Goal: Check status: Check status

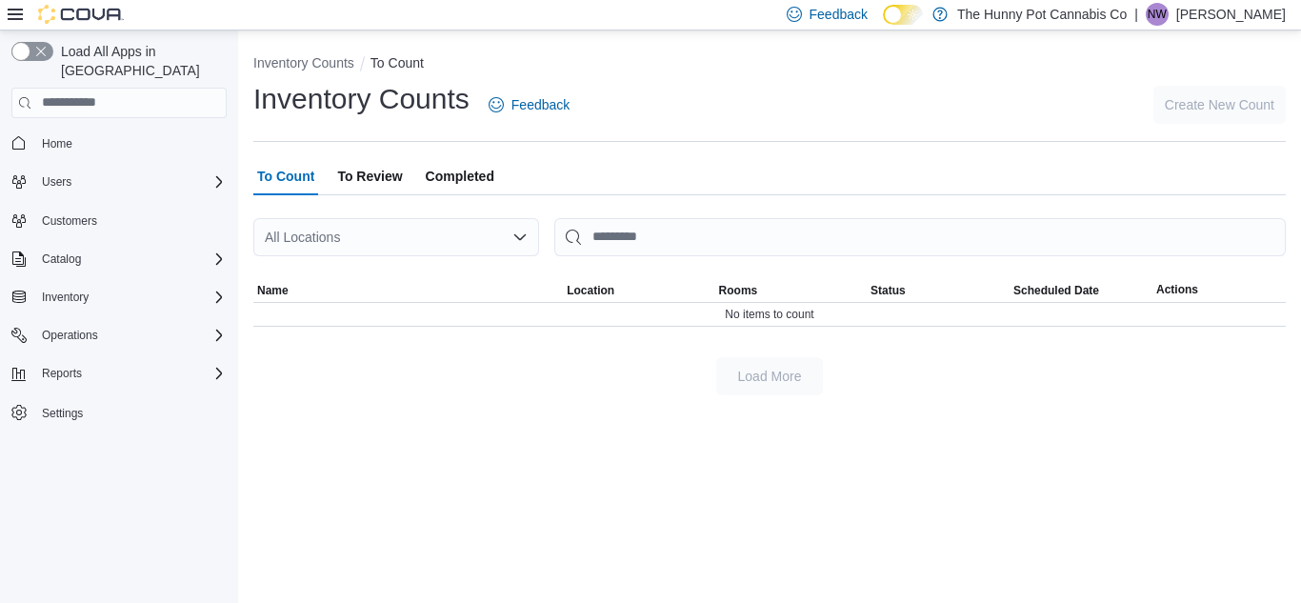
click at [360, 235] on div "All Locations" at bounding box center [396, 237] width 286 height 38
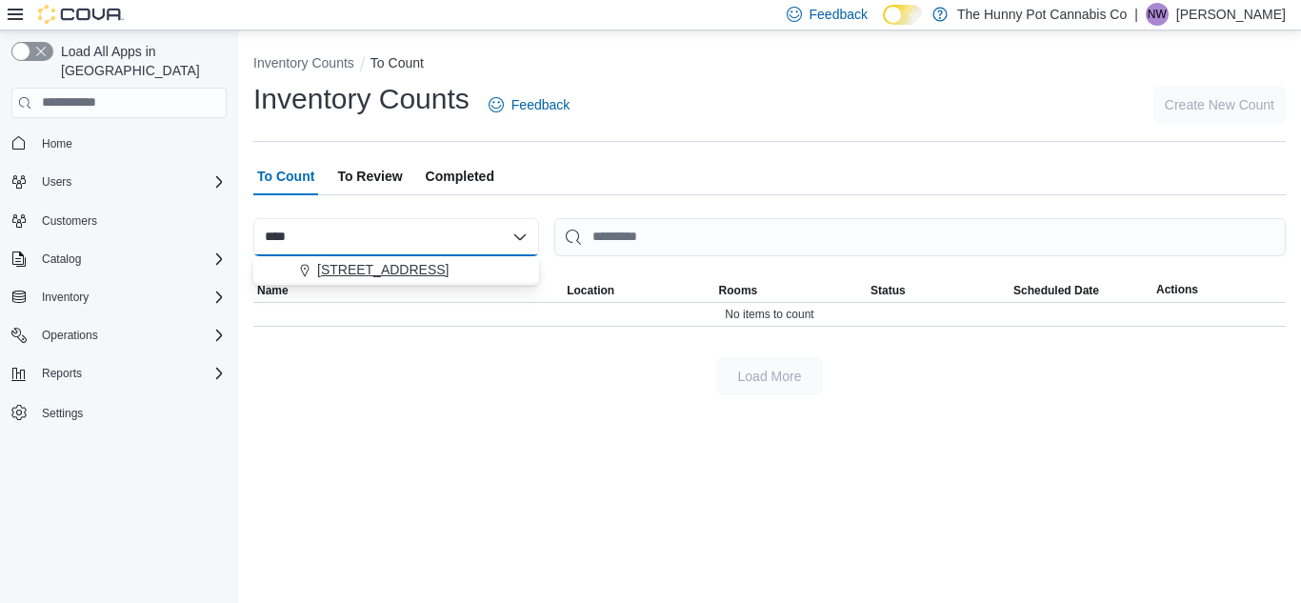
type input "****"
click at [432, 264] on div "[STREET_ADDRESS]" at bounding box center [408, 269] width 240 height 19
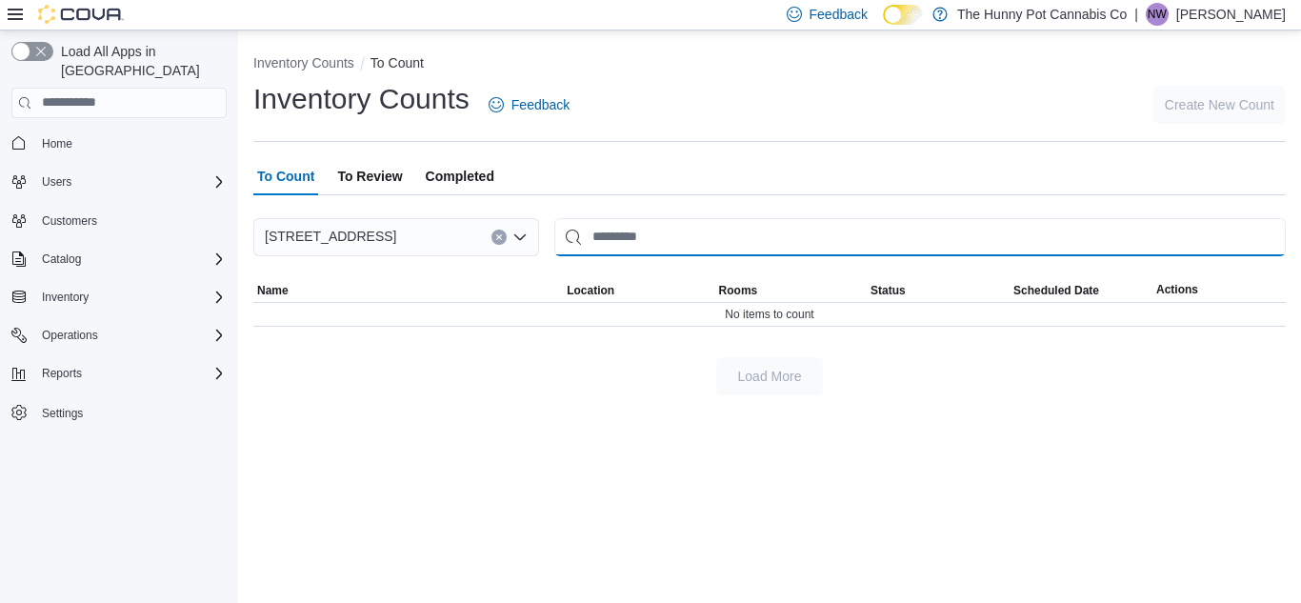
click at [600, 233] on input "This is a search bar. After typing your query, hit enter to filter the results …" at bounding box center [919, 237] width 731 height 38
click at [398, 169] on span "To Review" at bounding box center [369, 176] width 65 height 38
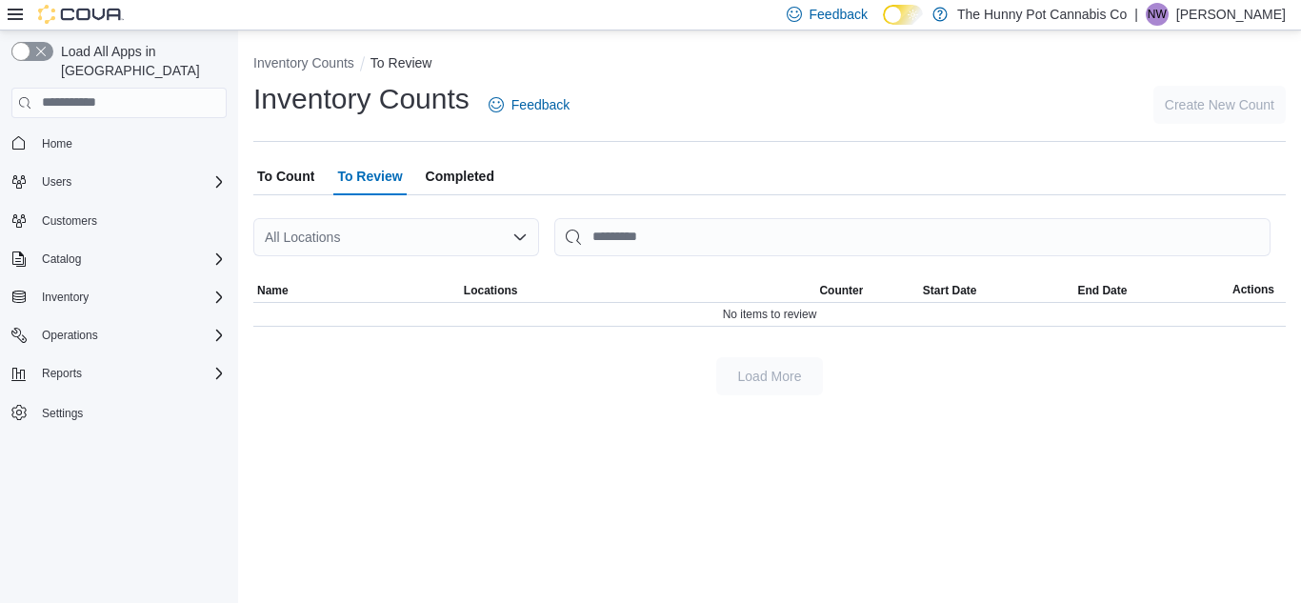
click at [498, 169] on button "Completed" at bounding box center [460, 176] width 76 height 38
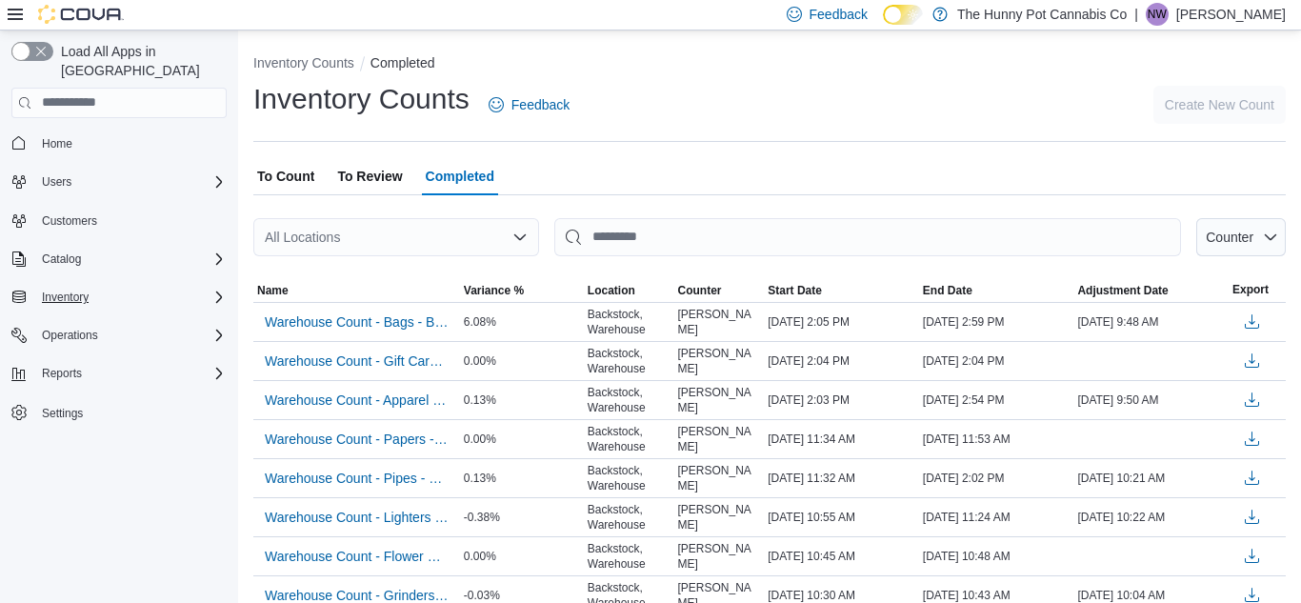
click at [117, 286] on div "Inventory" at bounding box center [130, 297] width 192 height 23
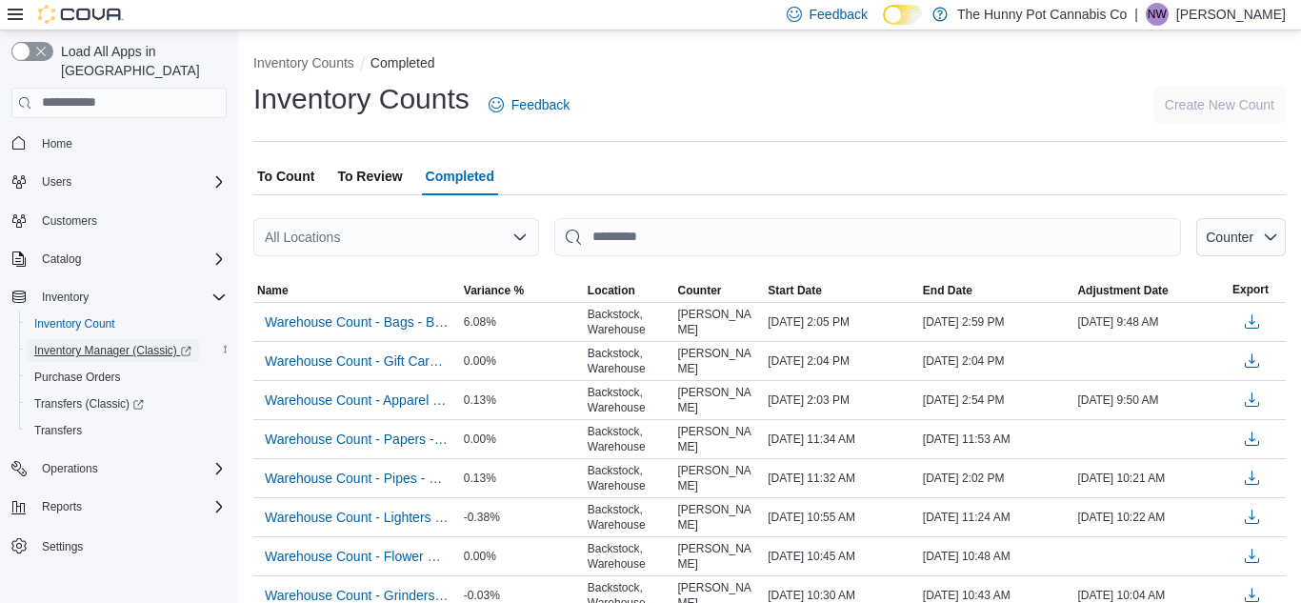
click at [100, 343] on span "Inventory Manager (Classic)" at bounding box center [112, 350] width 157 height 15
